Goal: Task Accomplishment & Management: Manage account settings

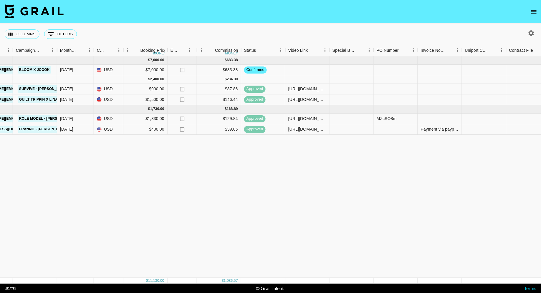
scroll to position [0, 436]
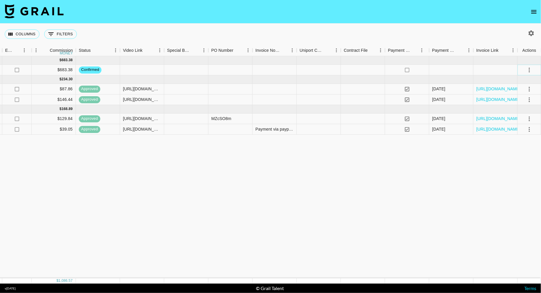
click at [530, 69] on icon "select merge strategy" at bounding box center [529, 70] width 7 height 7
click at [516, 115] on li "Cancel" at bounding box center [522, 114] width 38 height 11
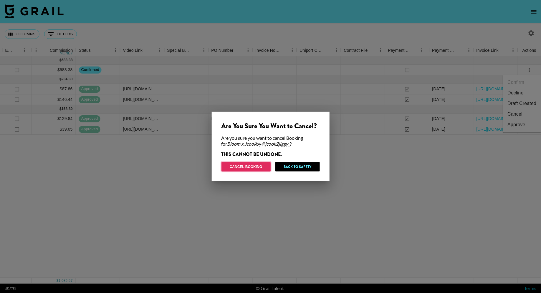
click at [246, 171] on button "Cancel Booking" at bounding box center [245, 166] width 49 height 9
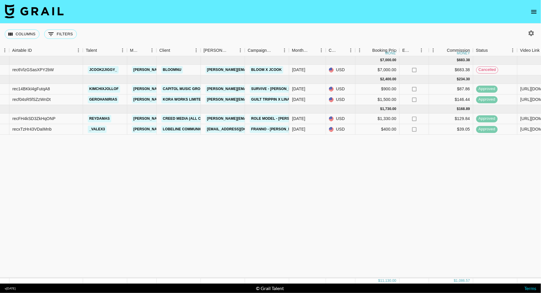
scroll to position [0, 0]
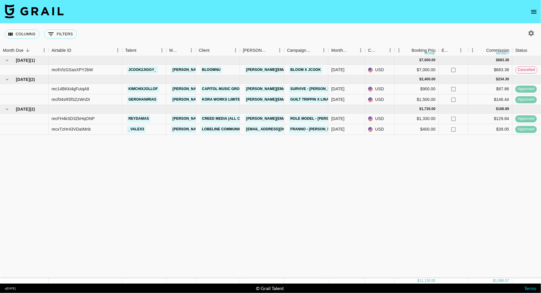
click at [137, 169] on div "Aug '25 ( 1 ) $ 7,000.00 $ 683.38 rec6VlzGSasXPY2bW jcook2jiggy_ benny.guerrero…" at bounding box center [488, 167] width 977 height 222
